Goal: Check status

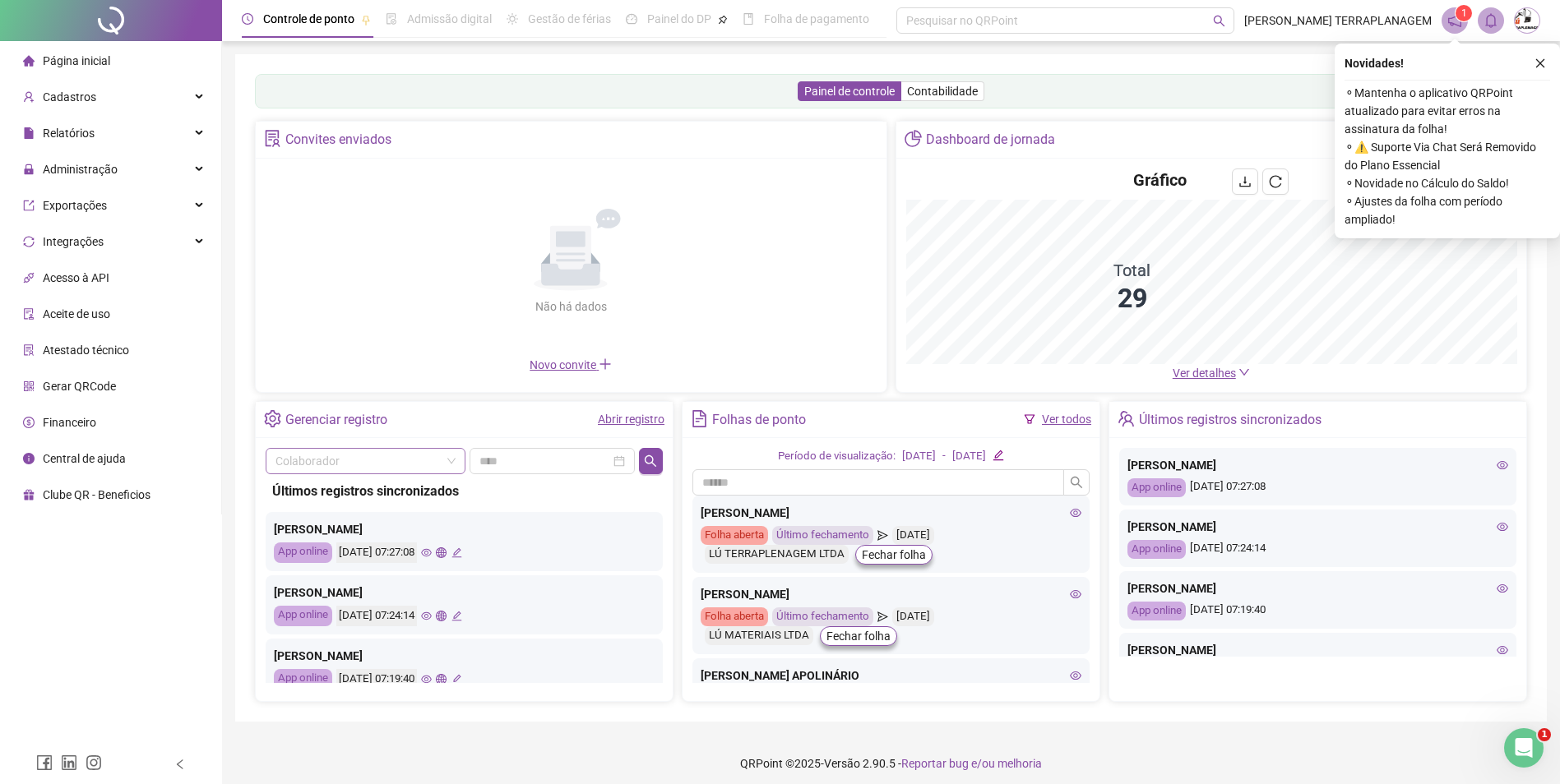
click at [454, 458] on span at bounding box center [366, 461] width 180 height 25
drag, startPoint x: 414, startPoint y: 459, endPoint x: 388, endPoint y: 484, distance: 36.1
click at [495, 291] on icon "Não há dados" at bounding box center [571, 249] width 151 height 82
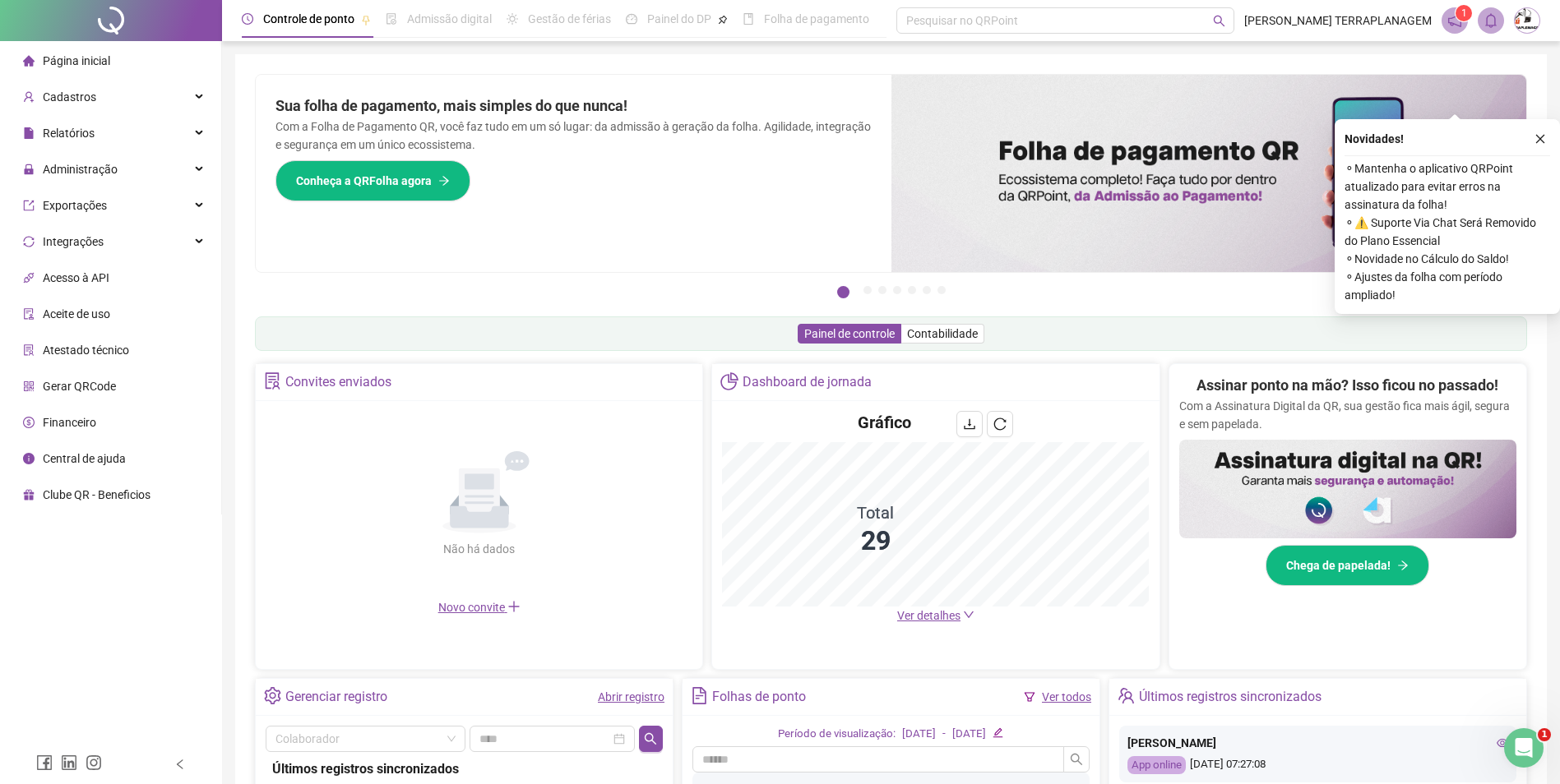
scroll to position [247, 0]
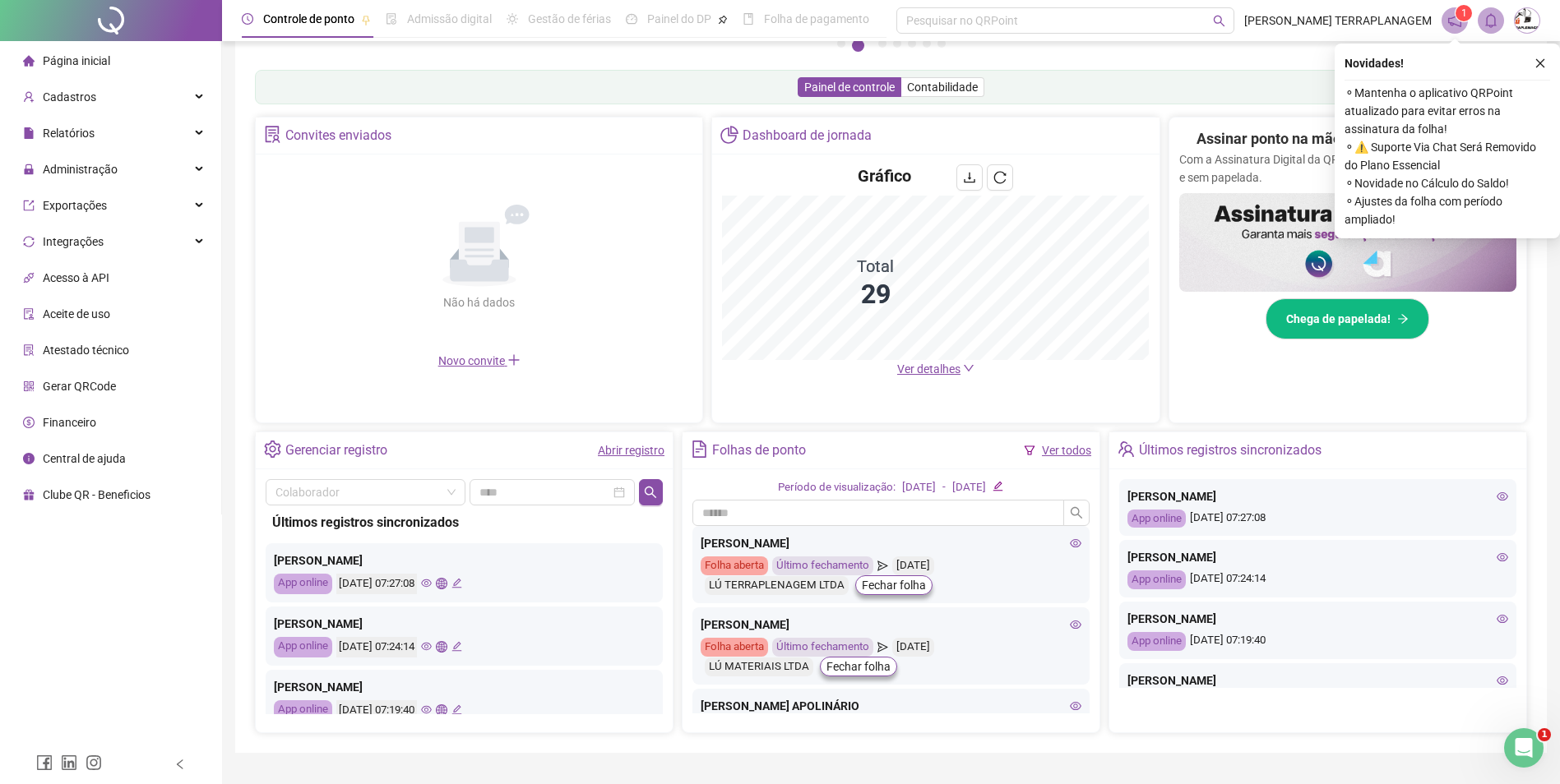
click at [366, 505] on div "Últimos registros sincronizados Carla Carolina Machado App online 19/08/2025 07…" at bounding box center [464, 609] width 397 height 209
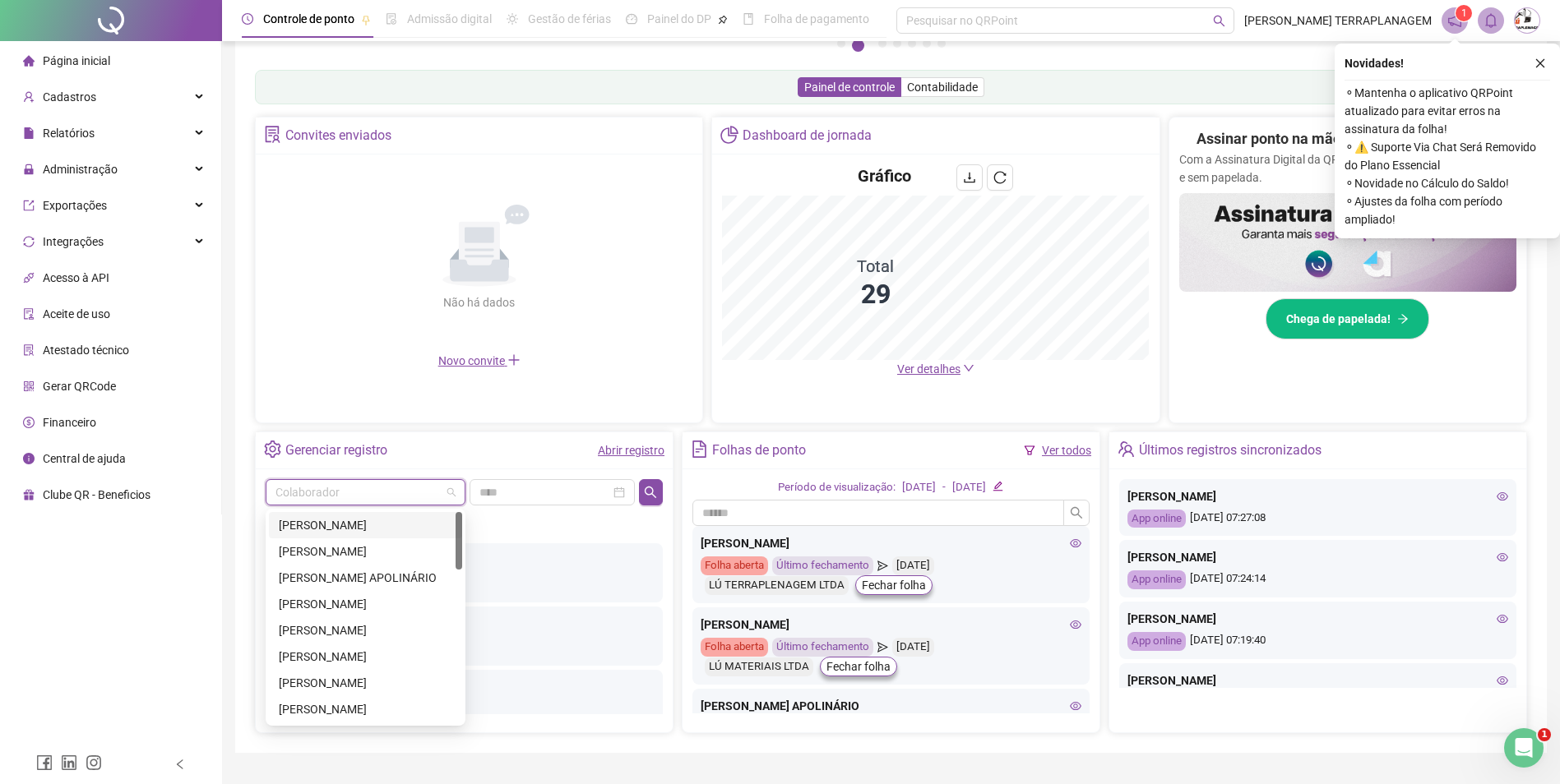
click at [358, 493] on input "search" at bounding box center [358, 492] width 165 height 25
click at [373, 605] on div "[PERSON_NAME] [PERSON_NAME]" at bounding box center [366, 604] width 174 height 18
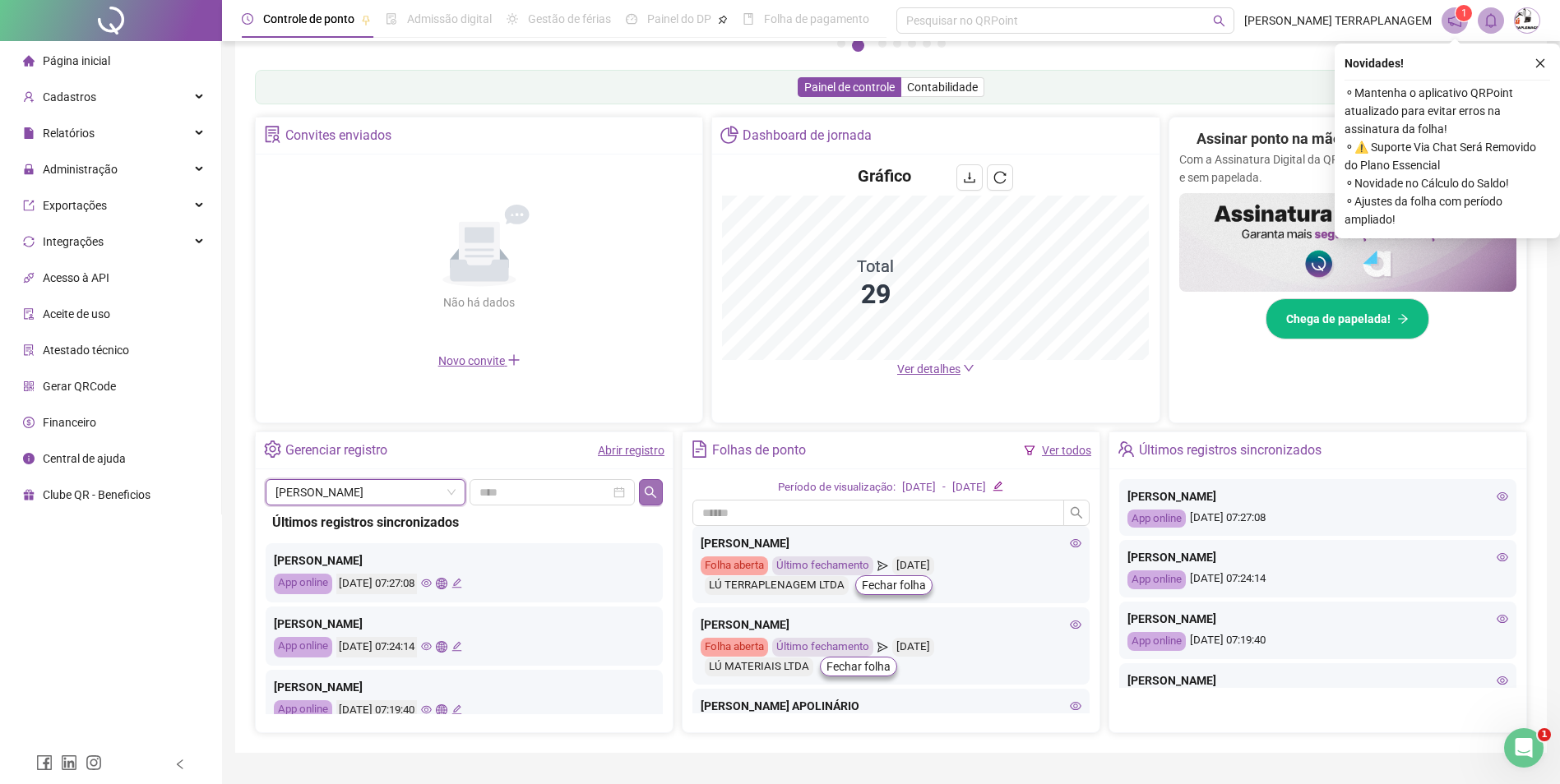
click at [648, 498] on icon "search" at bounding box center [650, 492] width 13 height 13
click at [383, 494] on span "[PERSON_NAME] [PERSON_NAME]" at bounding box center [366, 492] width 180 height 25
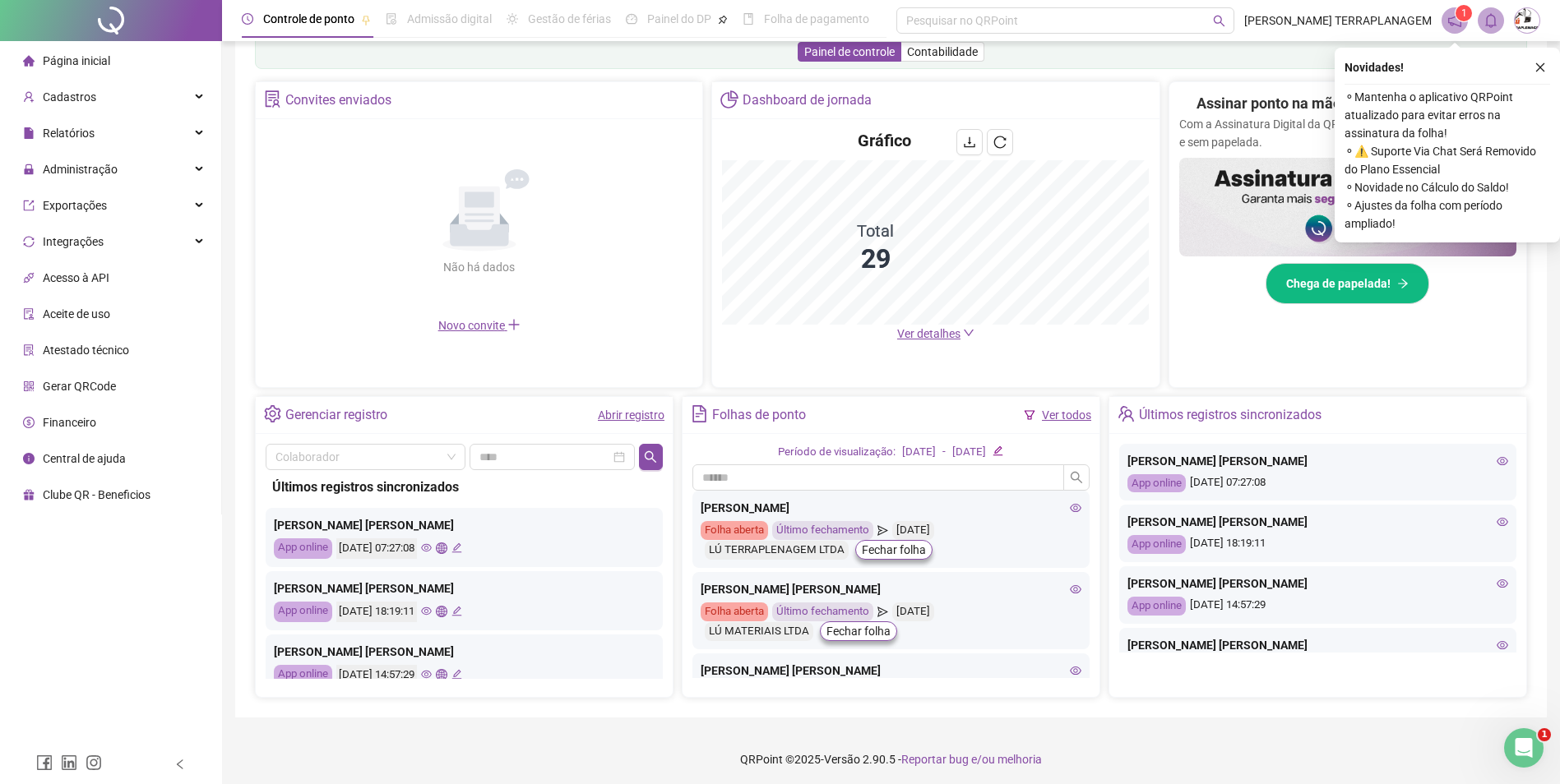
scroll to position [286, 0]
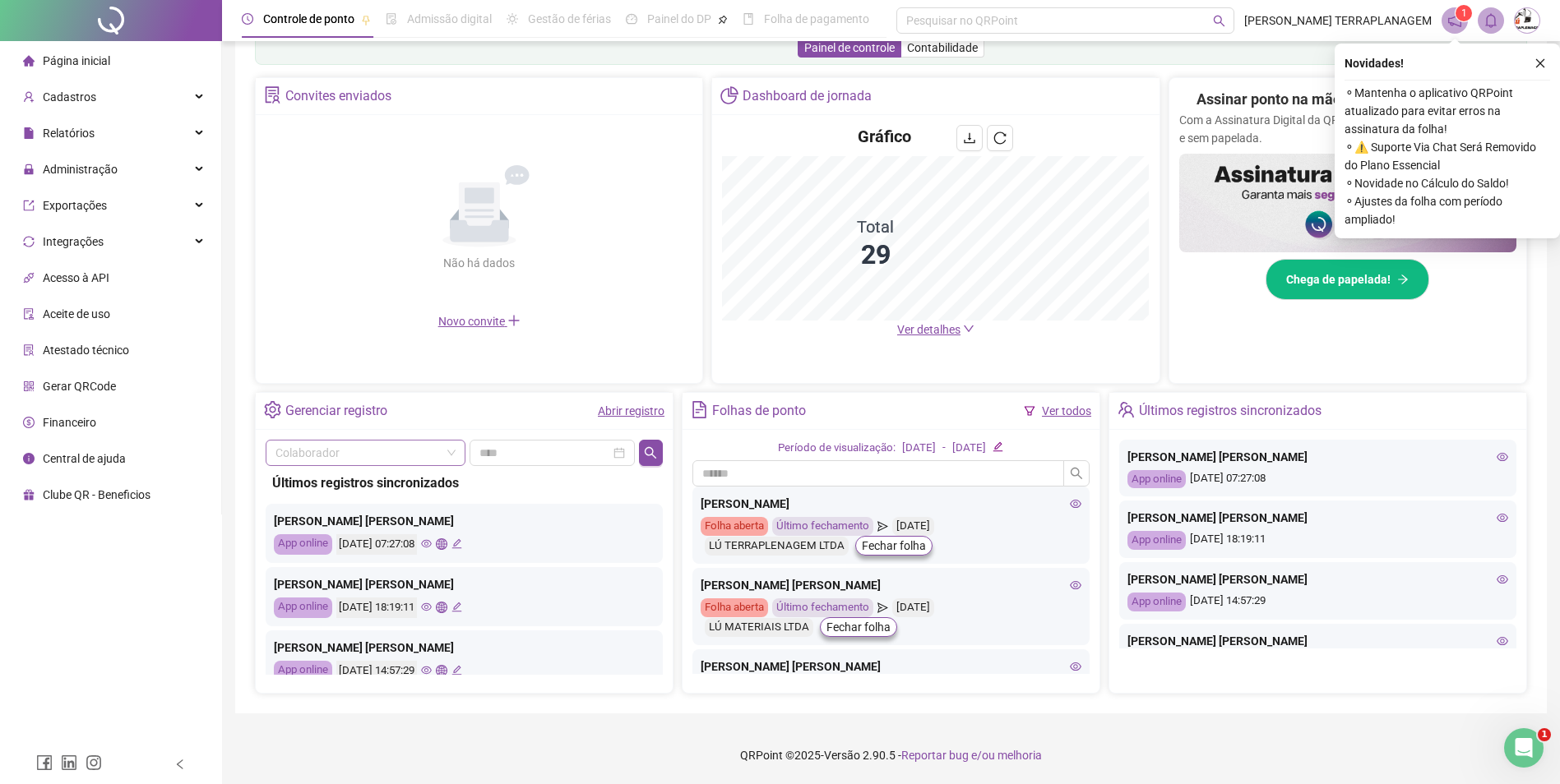
click at [355, 448] on input "search" at bounding box center [358, 452] width 165 height 25
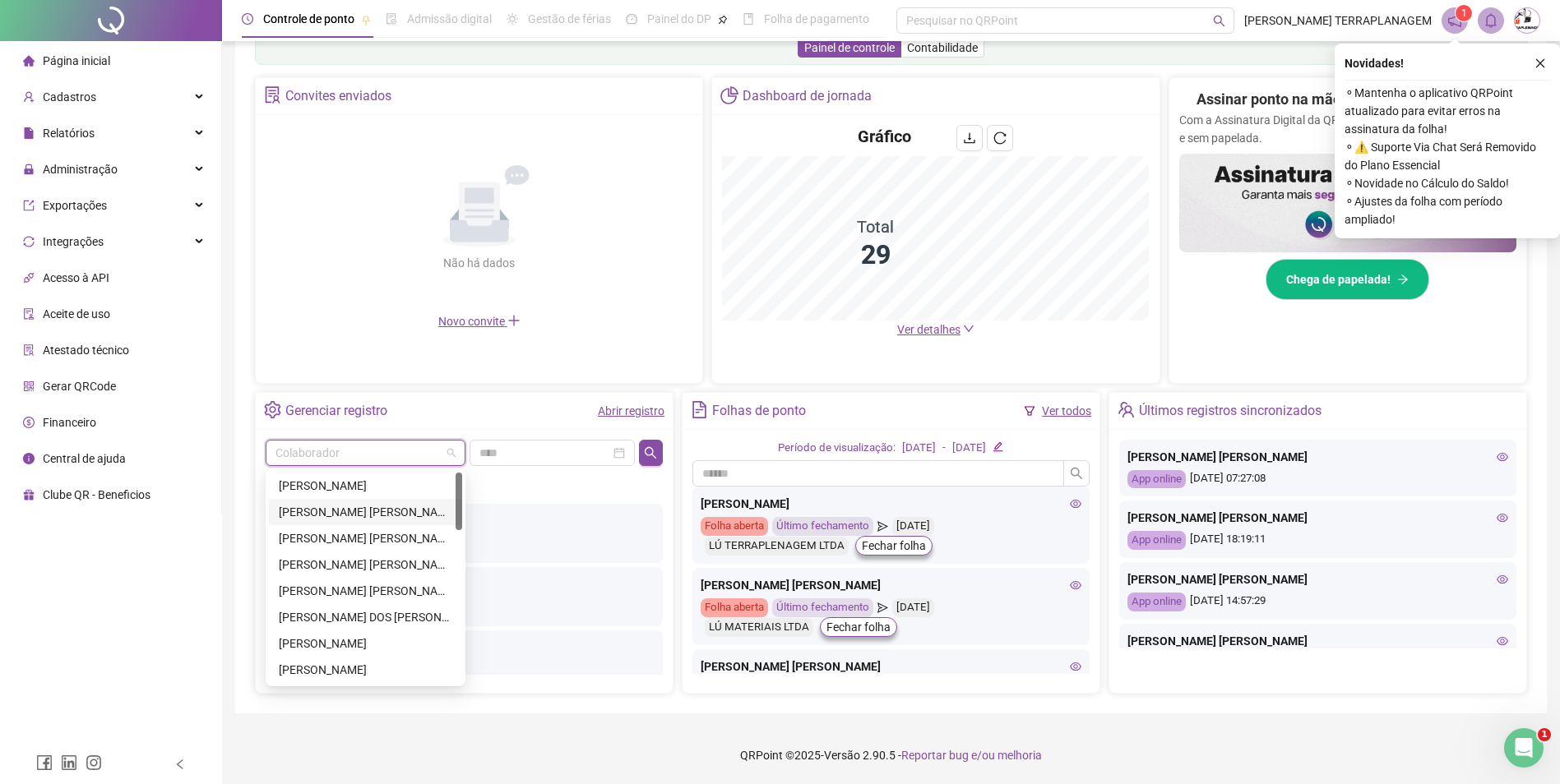
scroll to position [82, 0]
drag, startPoint x: 383, startPoint y: 608, endPoint x: 667, endPoint y: 481, distance: 311.1
click at [382, 608] on div "[PERSON_NAME]" at bounding box center [366, 614] width 174 height 18
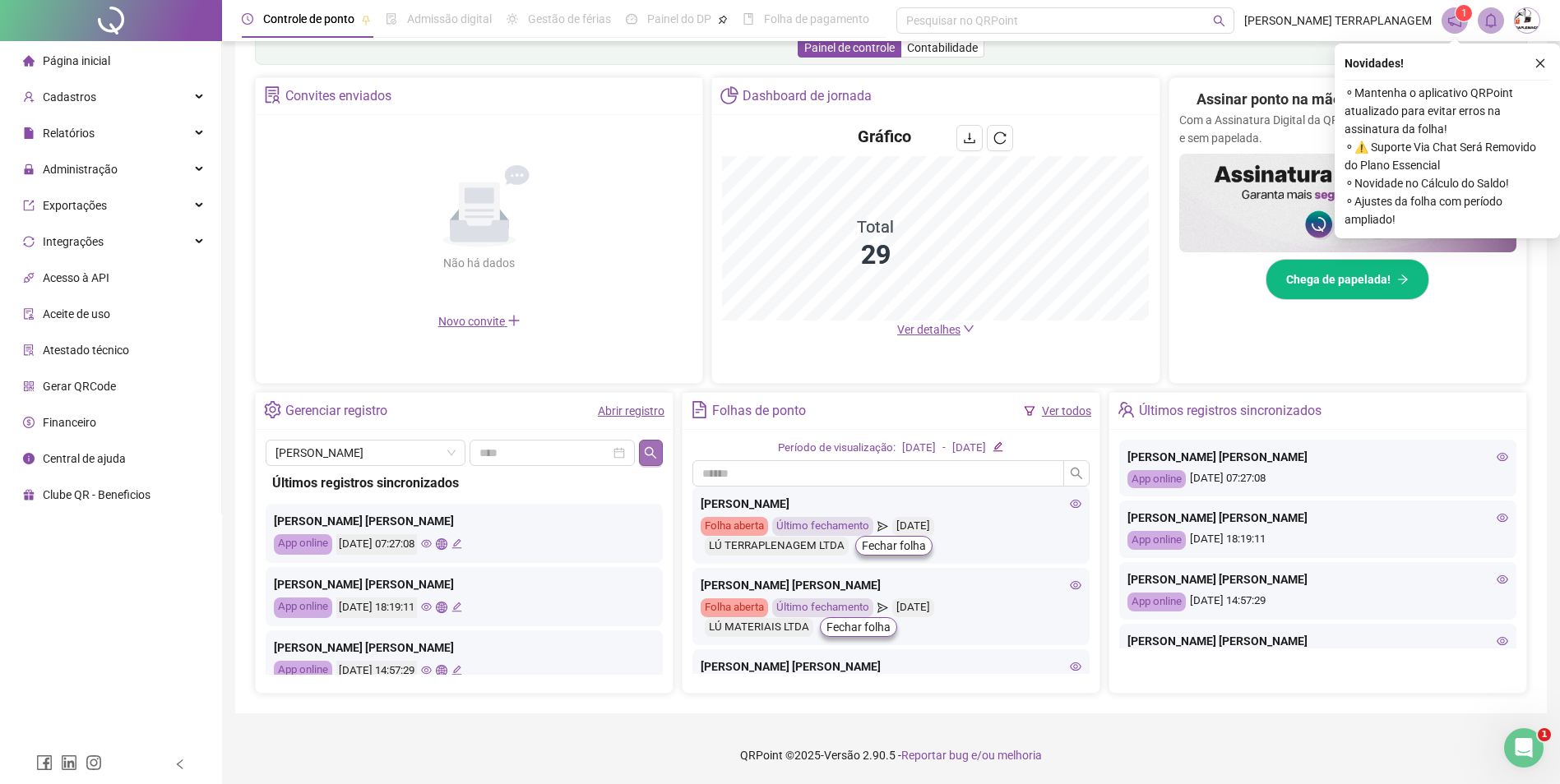
click at [650, 454] on icon "search" at bounding box center [650, 452] width 11 height 11
